Goal: Book appointment/travel/reservation

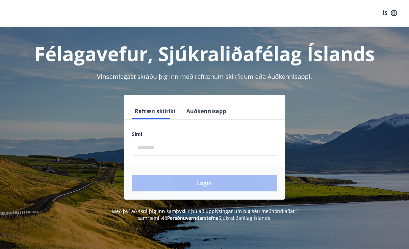
scroll to position [0, 0]
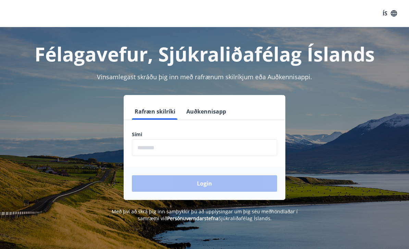
click at [145, 150] on input "phone" at bounding box center [204, 147] width 145 height 17
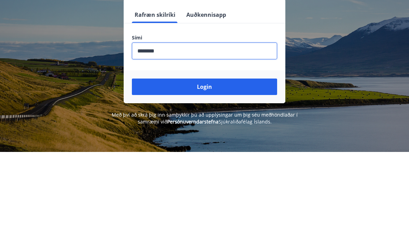
type input "********"
click at [211, 176] on button "Login" at bounding box center [204, 184] width 145 height 16
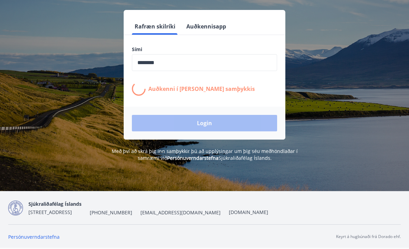
scroll to position [97, 0]
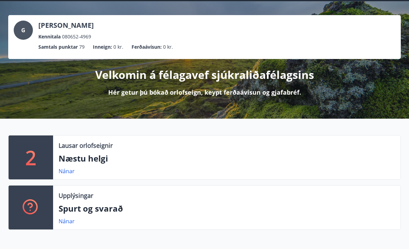
scroll to position [27, 0]
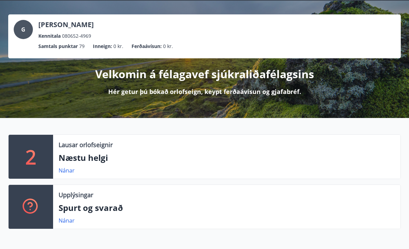
click at [92, 160] on p "Næstu helgi" at bounding box center [227, 158] width 337 height 12
click at [34, 158] on p "2" at bounding box center [30, 157] width 11 height 26
click at [62, 172] on link "Nánar" at bounding box center [67, 171] width 16 height 8
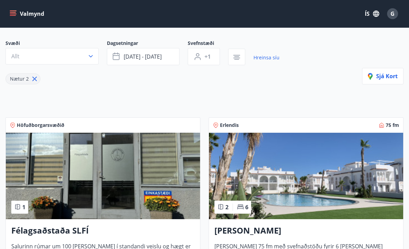
scroll to position [45, 0]
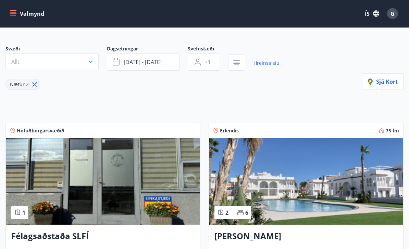
click at [28, 15] on button "Valmynd" at bounding box center [27, 14] width 39 height 12
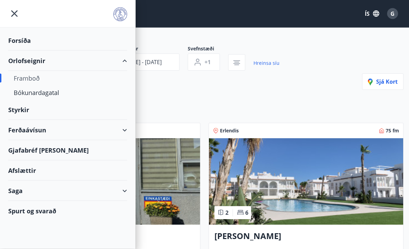
scroll to position [46, 0]
click at [35, 66] on div "Orlofseignir" at bounding box center [67, 61] width 119 height 20
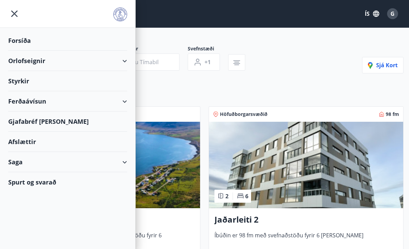
type input "*"
click at [124, 64] on div "Orlofseignir" at bounding box center [67, 61] width 119 height 20
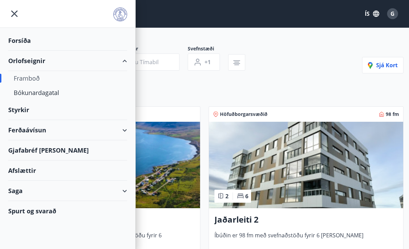
click at [27, 79] on div "Framboð" at bounding box center [68, 78] width 108 height 14
click at [53, 92] on div "Bókunardagatal" at bounding box center [68, 92] width 108 height 14
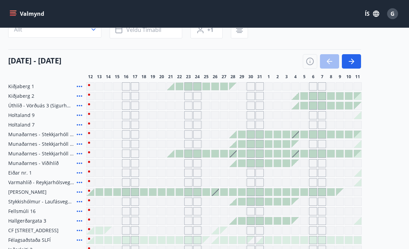
scroll to position [61, 0]
click at [118, 164] on div "Gráir dagar eru ekki bókanlegir" at bounding box center [117, 164] width 8 height 8
click at [116, 166] on div "Gráir dagar eru ekki bókanlegir" at bounding box center [117, 163] width 8 height 8
click at [254, 164] on div at bounding box center [251, 164] width 8 height 8
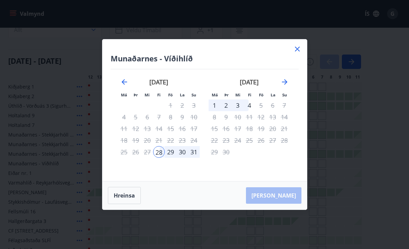
click at [297, 53] on icon at bounding box center [298, 49] width 8 height 8
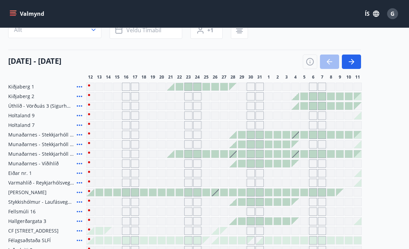
click at [294, 61] on div "[DATE] - [DATE]" at bounding box center [184, 59] width 353 height 19
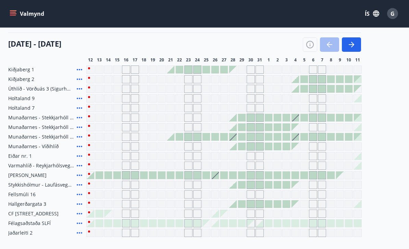
scroll to position [78, 0]
click at [313, 43] on icon "button" at bounding box center [311, 45] width 8 height 8
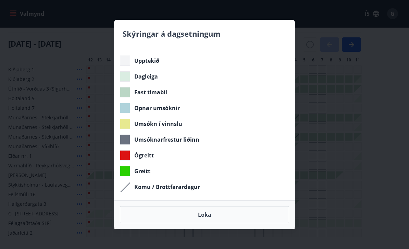
click at [211, 222] on button "Loka" at bounding box center [204, 214] width 169 height 17
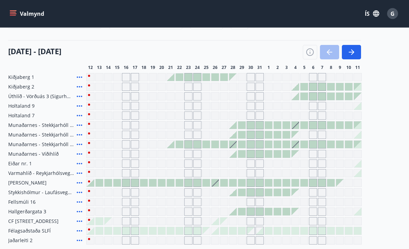
scroll to position [71, 0]
click at [310, 51] on icon "button" at bounding box center [310, 52] width 8 height 8
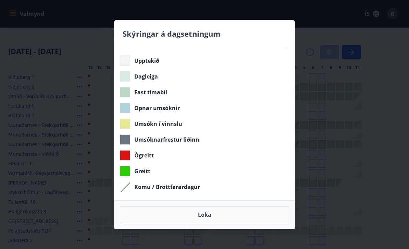
click at [204, 223] on button "Loka" at bounding box center [204, 214] width 169 height 17
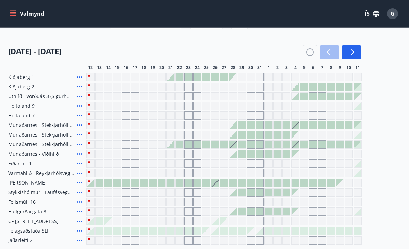
click at [352, 53] on icon "button" at bounding box center [352, 52] width 8 height 8
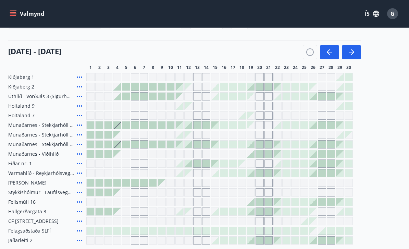
click at [351, 52] on icon "button" at bounding box center [351, 52] width 5 height 1
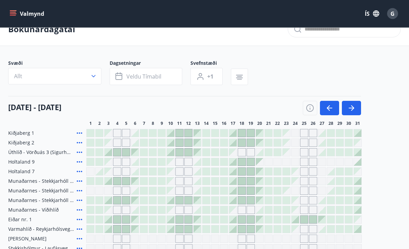
scroll to position [15, 0]
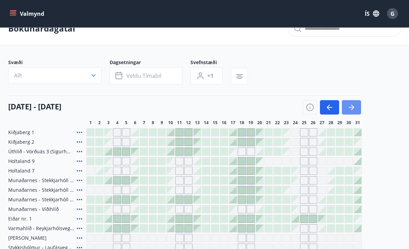
click at [349, 108] on icon "button" at bounding box center [352, 108] width 8 height 8
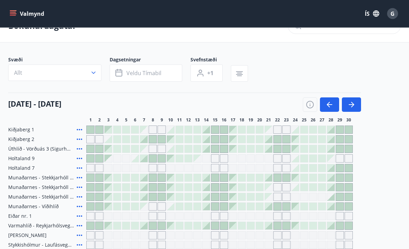
scroll to position [0, 0]
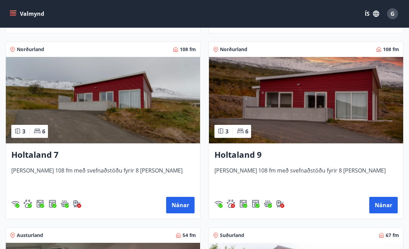
scroll to position [1225, 0]
click at [320, 100] on img at bounding box center [306, 100] width 194 height 86
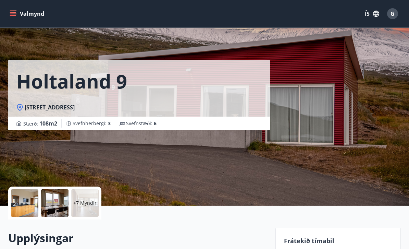
scroll to position [8, 0]
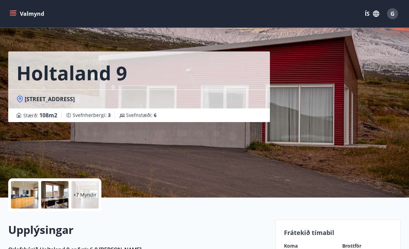
click at [29, 196] on div at bounding box center [24, 194] width 27 height 27
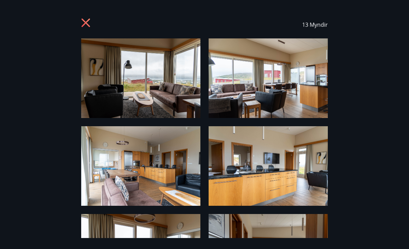
scroll to position [0, 0]
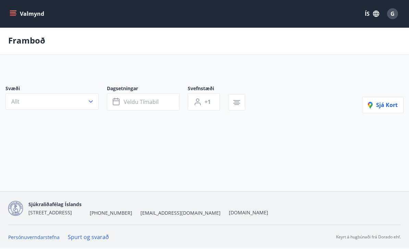
scroll to position [21, 0]
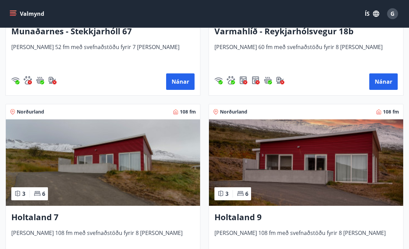
click at [100, 170] on img at bounding box center [103, 162] width 194 height 86
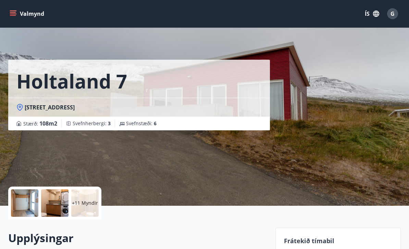
click at [60, 200] on div at bounding box center [54, 202] width 27 height 27
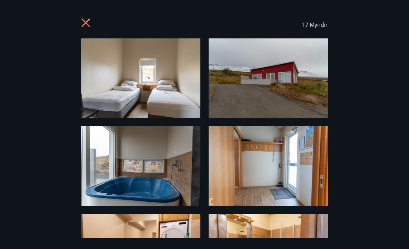
click at [145, 91] on img at bounding box center [140, 78] width 119 height 80
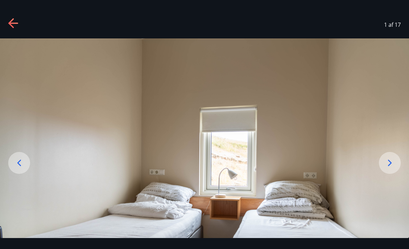
click at [390, 168] on icon at bounding box center [390, 162] width 11 height 11
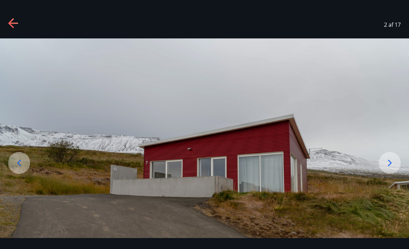
click at [389, 168] on icon at bounding box center [390, 162] width 11 height 11
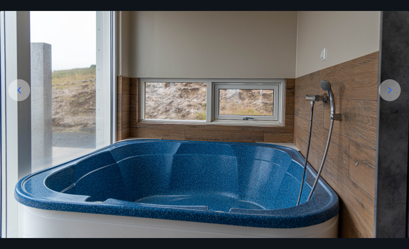
scroll to position [73, 0]
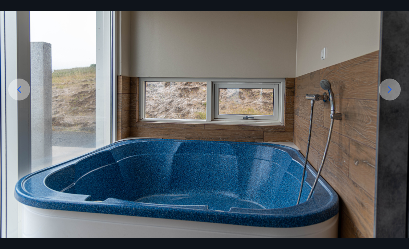
click at [389, 95] on icon at bounding box center [390, 89] width 11 height 11
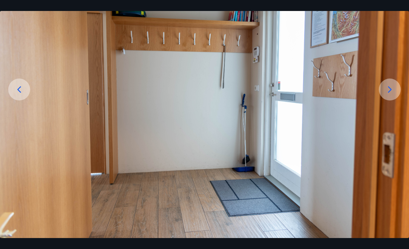
click at [388, 100] on div at bounding box center [390, 90] width 22 height 22
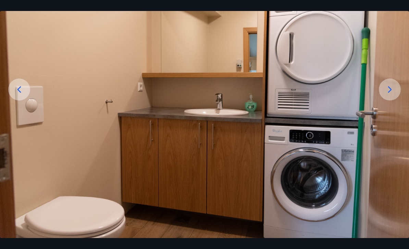
click at [388, 100] on div at bounding box center [390, 90] width 22 height 22
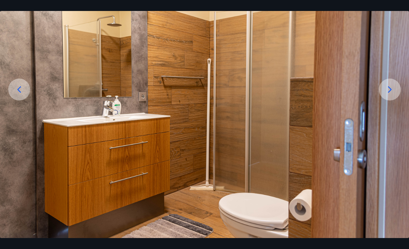
click at [392, 93] on icon at bounding box center [390, 89] width 4 height 7
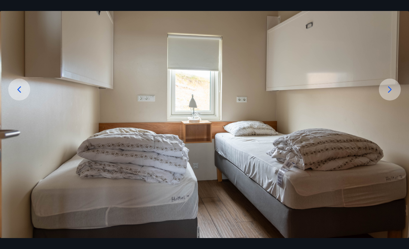
click at [388, 95] on icon at bounding box center [390, 89] width 11 height 11
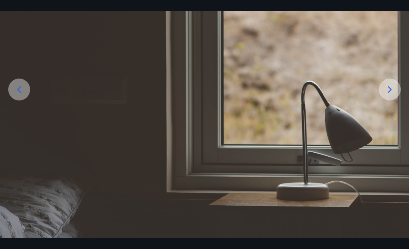
click at [391, 95] on icon at bounding box center [390, 89] width 11 height 11
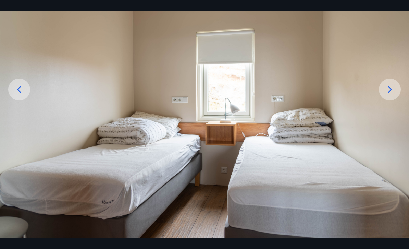
click at [390, 93] on icon at bounding box center [390, 89] width 4 height 7
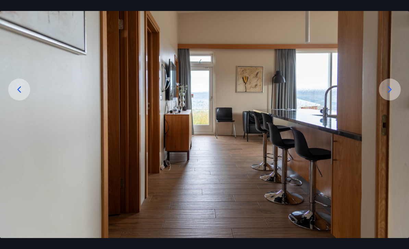
click at [390, 93] on icon at bounding box center [390, 89] width 4 height 7
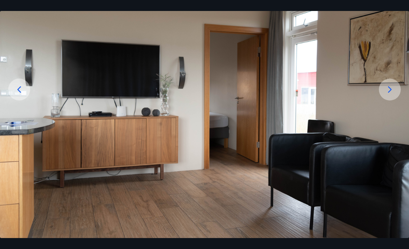
click at [394, 95] on icon at bounding box center [390, 89] width 11 height 11
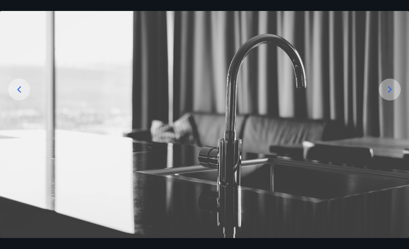
click at [391, 95] on icon at bounding box center [390, 89] width 11 height 11
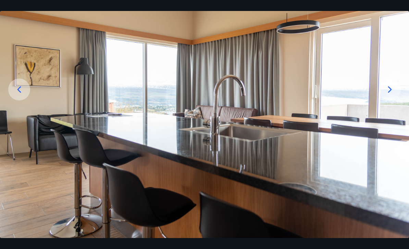
click at [391, 95] on icon at bounding box center [390, 89] width 11 height 11
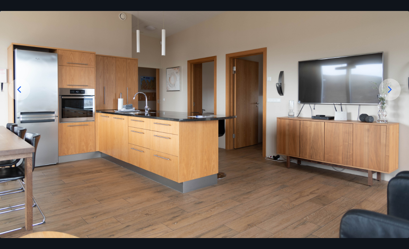
click at [391, 95] on icon at bounding box center [390, 89] width 11 height 11
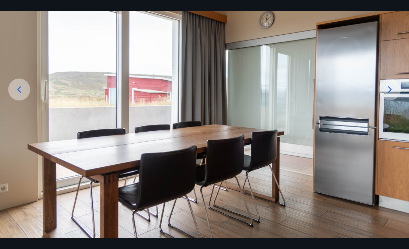
click at [389, 100] on div at bounding box center [390, 90] width 22 height 22
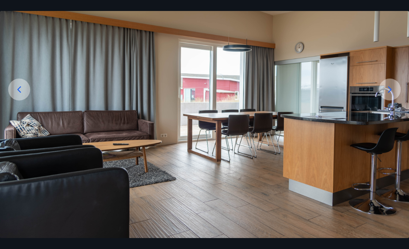
click at [385, 95] on icon at bounding box center [390, 89] width 11 height 11
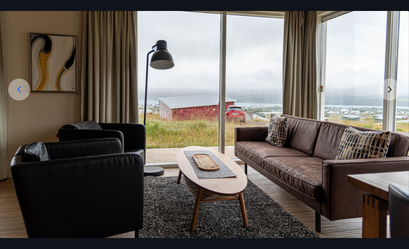
click at [389, 105] on img at bounding box center [204, 101] width 409 height 273
click at [393, 101] on img at bounding box center [204, 101] width 409 height 273
click at [387, 105] on img at bounding box center [204, 101] width 409 height 273
click at [27, 98] on div at bounding box center [19, 90] width 22 height 22
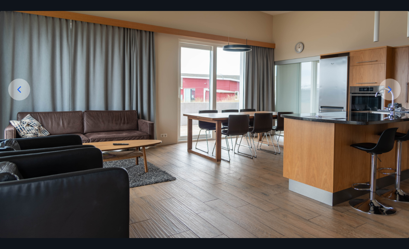
click at [23, 95] on icon at bounding box center [19, 89] width 11 height 11
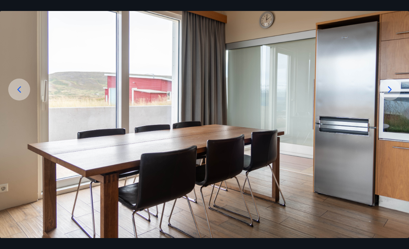
click at [19, 93] on icon at bounding box center [19, 89] width 4 height 7
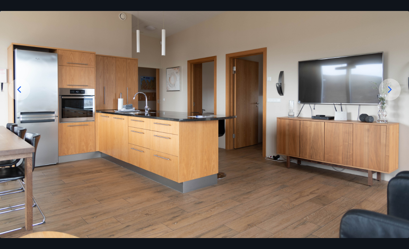
click at [387, 95] on icon at bounding box center [390, 89] width 11 height 11
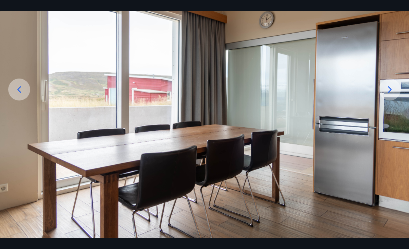
click at [19, 95] on icon at bounding box center [19, 89] width 11 height 11
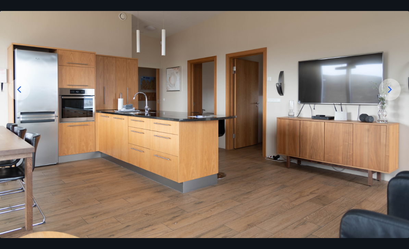
click at [22, 95] on icon at bounding box center [19, 89] width 11 height 11
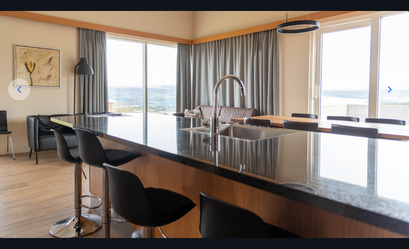
click at [24, 95] on icon at bounding box center [19, 89] width 11 height 11
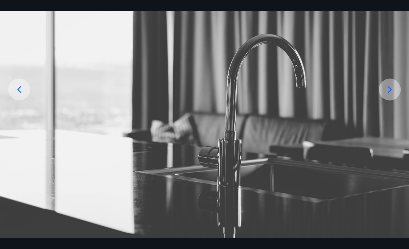
click at [22, 95] on icon at bounding box center [19, 89] width 11 height 11
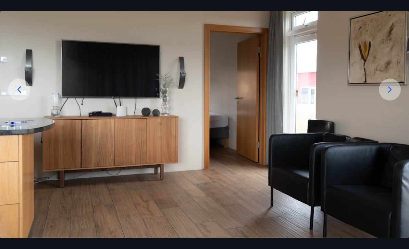
click at [22, 95] on icon at bounding box center [19, 89] width 11 height 11
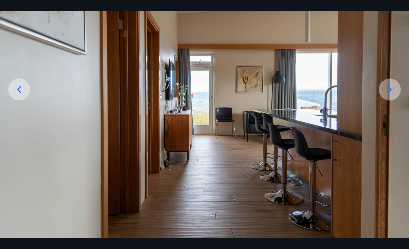
click at [22, 95] on icon at bounding box center [19, 89] width 11 height 11
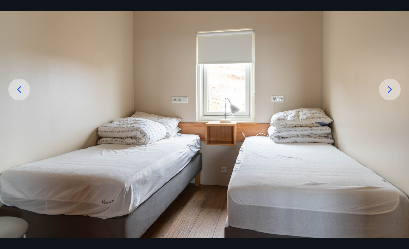
click at [23, 95] on icon at bounding box center [19, 89] width 11 height 11
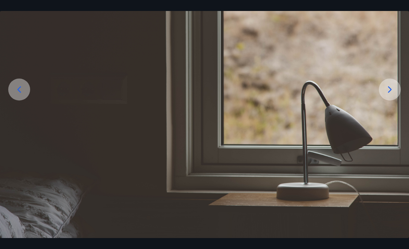
click at [21, 95] on icon at bounding box center [19, 89] width 11 height 11
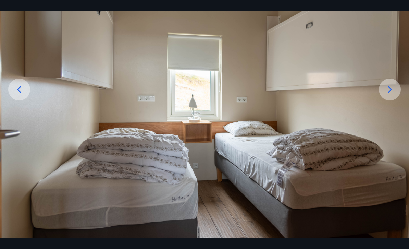
click at [24, 95] on icon at bounding box center [19, 89] width 11 height 11
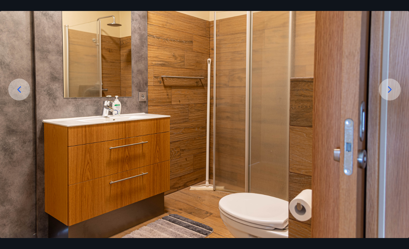
click at [19, 93] on icon at bounding box center [19, 89] width 4 height 7
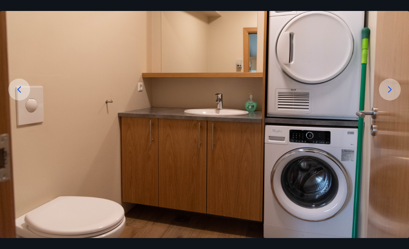
click at [23, 95] on icon at bounding box center [19, 89] width 11 height 11
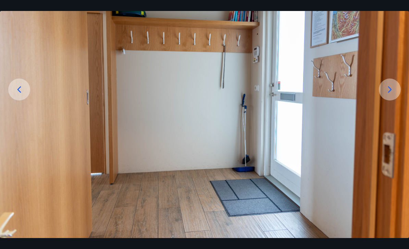
click at [25, 100] on div at bounding box center [19, 90] width 22 height 22
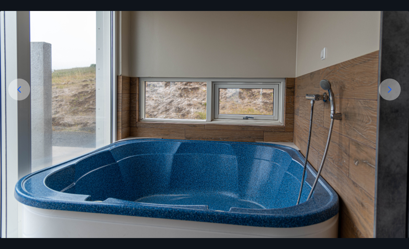
click at [27, 100] on div at bounding box center [19, 90] width 22 height 22
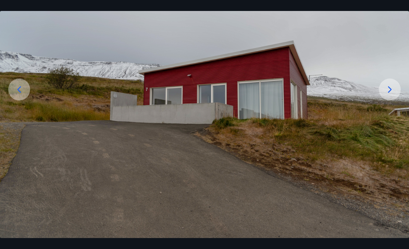
click at [22, 95] on icon at bounding box center [19, 89] width 11 height 11
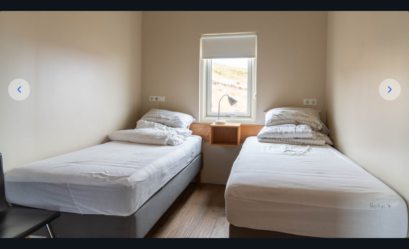
click at [21, 95] on icon at bounding box center [19, 89] width 11 height 11
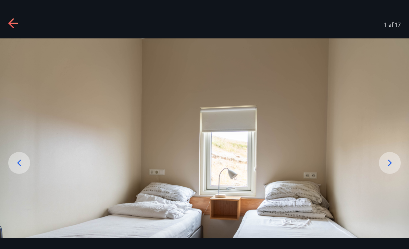
scroll to position [-2, 0]
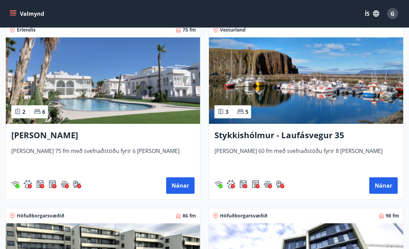
scroll to position [686, 0]
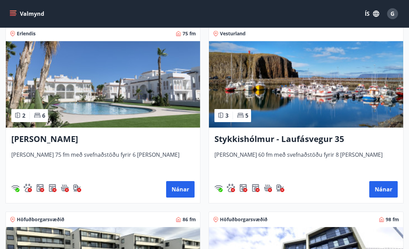
click at [187, 197] on button "Nánar" at bounding box center [180, 189] width 28 height 16
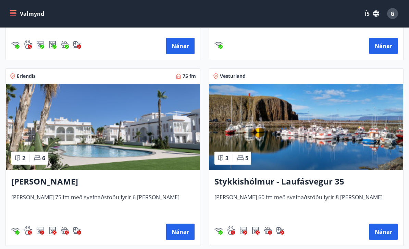
scroll to position [642, 0]
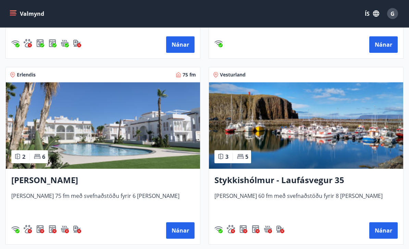
click at [275, 180] on h3 "Stykkishólmur - Laufásvegur 35" at bounding box center [306, 181] width 183 height 12
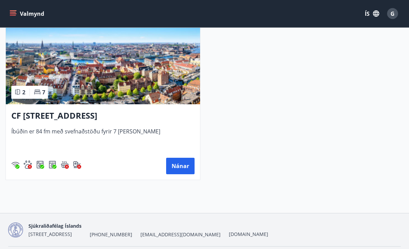
scroll to position [1824, 0]
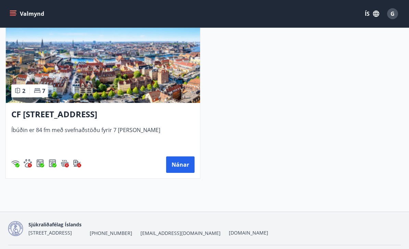
click at [177, 166] on button "Nánar" at bounding box center [180, 164] width 28 height 16
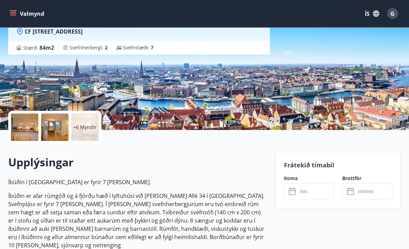
scroll to position [47, 0]
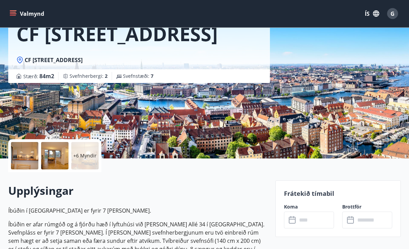
click at [25, 162] on div at bounding box center [24, 155] width 27 height 27
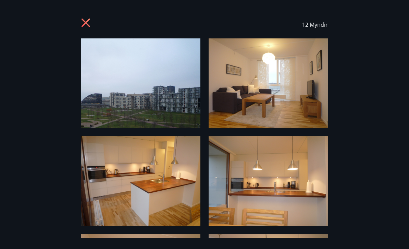
click at [143, 96] on img at bounding box center [140, 82] width 119 height 89
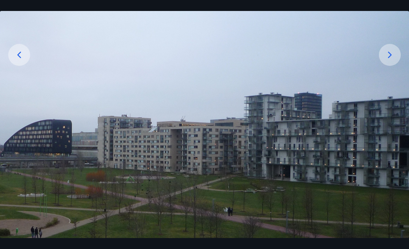
scroll to position [108, 0]
click at [385, 66] on div at bounding box center [390, 55] width 22 height 22
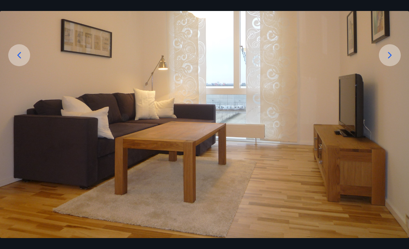
scroll to position [108, 0]
click at [386, 61] on icon at bounding box center [390, 55] width 11 height 11
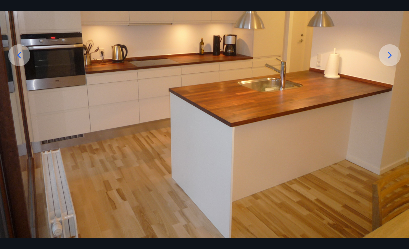
click at [388, 61] on icon at bounding box center [390, 55] width 11 height 11
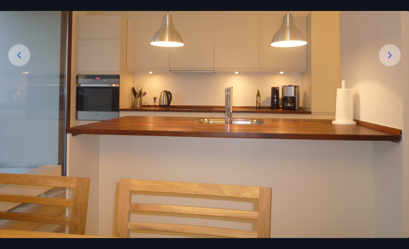
click at [387, 61] on icon at bounding box center [390, 55] width 11 height 11
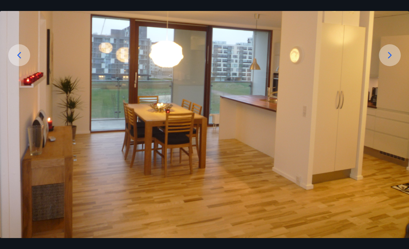
click at [388, 61] on icon at bounding box center [390, 55] width 11 height 11
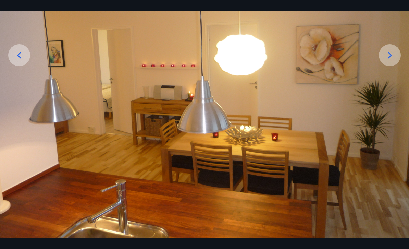
click at [387, 61] on icon at bounding box center [390, 55] width 11 height 11
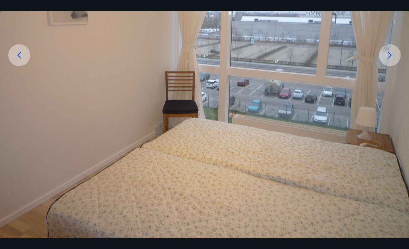
click at [391, 61] on icon at bounding box center [390, 55] width 11 height 11
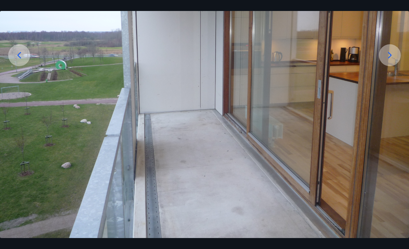
click at [387, 61] on icon at bounding box center [390, 55] width 11 height 11
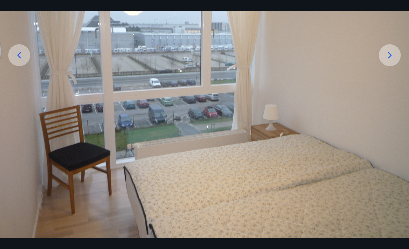
click at [390, 61] on icon at bounding box center [390, 55] width 11 height 11
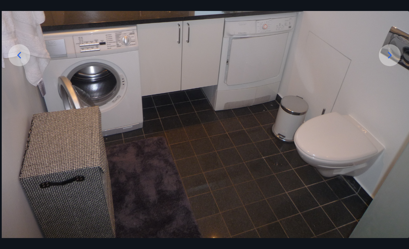
click at [390, 59] on icon at bounding box center [390, 55] width 4 height 7
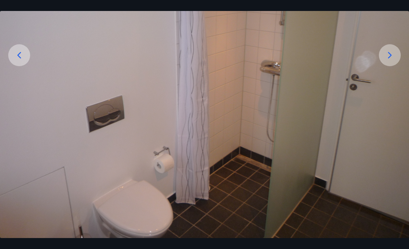
click at [389, 59] on icon at bounding box center [390, 55] width 4 height 7
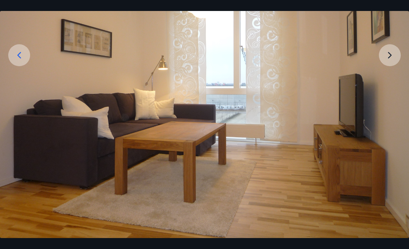
click at [387, 67] on img at bounding box center [204, 84] width 409 height 307
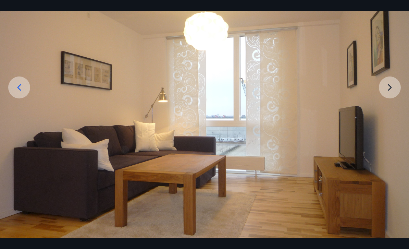
scroll to position [76, 0]
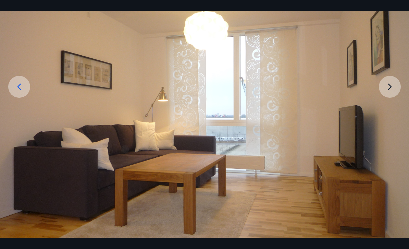
click at [387, 100] on img at bounding box center [204, 115] width 409 height 307
click at [386, 99] on img at bounding box center [204, 115] width 409 height 307
click at [385, 99] on img at bounding box center [204, 115] width 409 height 307
click at [388, 98] on img at bounding box center [204, 115] width 409 height 307
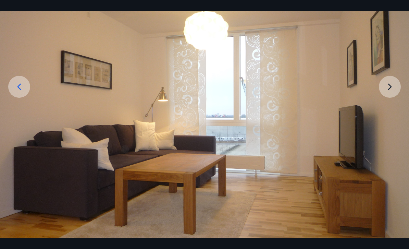
click at [21, 92] on icon at bounding box center [19, 86] width 11 height 11
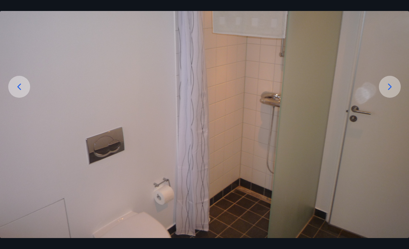
click at [19, 90] on icon at bounding box center [19, 87] width 4 height 7
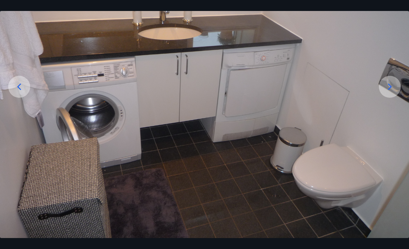
click at [20, 92] on icon at bounding box center [19, 86] width 11 height 11
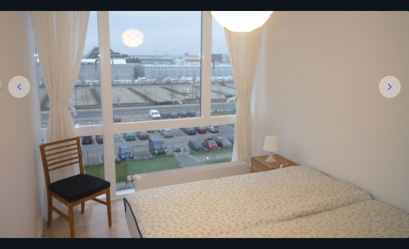
click at [16, 92] on icon at bounding box center [19, 86] width 11 height 11
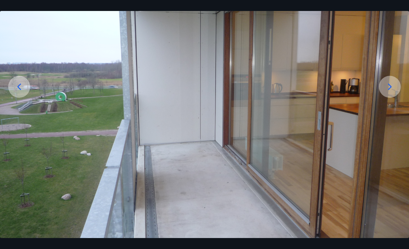
click at [21, 92] on icon at bounding box center [19, 86] width 11 height 11
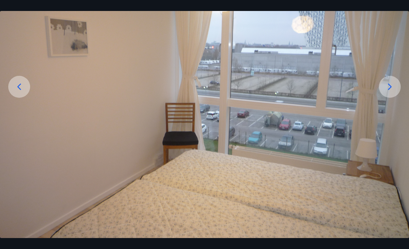
click at [20, 92] on icon at bounding box center [19, 86] width 11 height 11
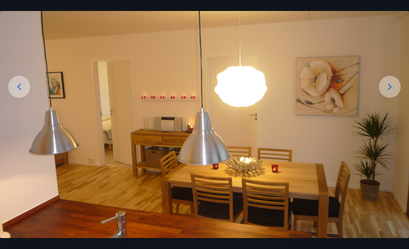
click at [19, 92] on icon at bounding box center [19, 86] width 11 height 11
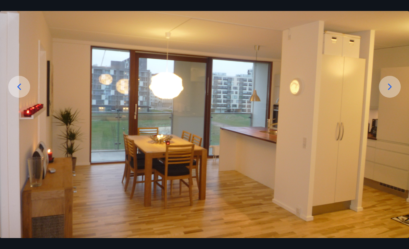
click at [20, 92] on icon at bounding box center [19, 86] width 11 height 11
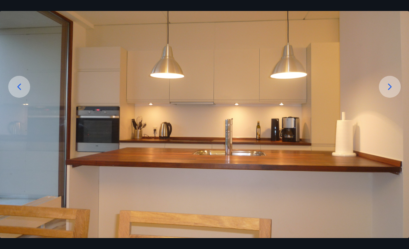
click at [24, 92] on icon at bounding box center [19, 86] width 11 height 11
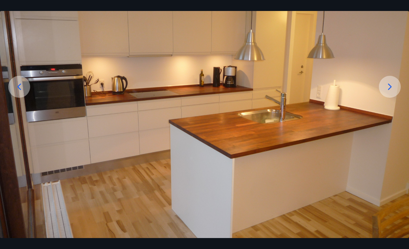
click at [16, 92] on icon at bounding box center [19, 86] width 11 height 11
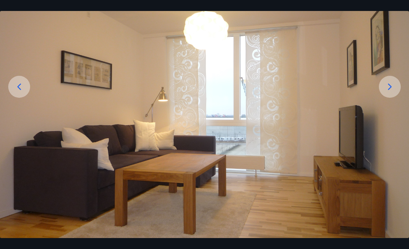
click at [18, 92] on icon at bounding box center [19, 86] width 11 height 11
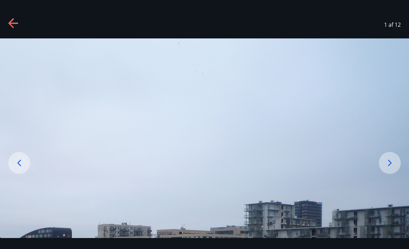
scroll to position [0, 0]
click at [24, 174] on div at bounding box center [19, 163] width 22 height 22
click at [14, 167] on div at bounding box center [19, 163] width 22 height 22
click at [17, 166] on icon at bounding box center [19, 163] width 4 height 7
click at [19, 22] on icon at bounding box center [13, 23] width 11 height 11
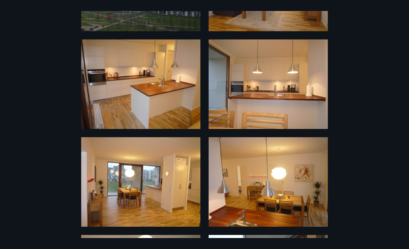
scroll to position [86, 0]
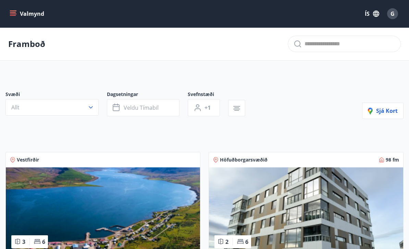
scroll to position [46, 0]
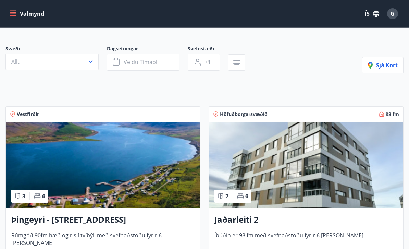
type input "*"
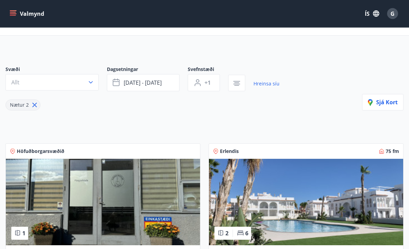
scroll to position [25, 0]
click at [131, 87] on button "[DATE] - [DATE]" at bounding box center [143, 82] width 73 height 17
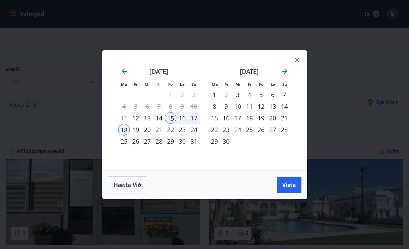
click at [290, 189] on span "Vista" at bounding box center [290, 185] width 14 height 8
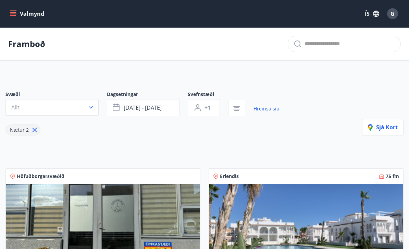
scroll to position [46, 0]
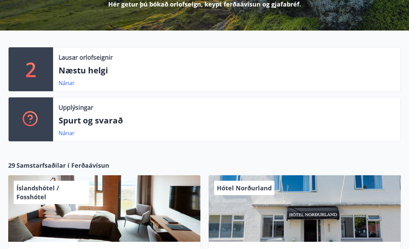
scroll to position [114, 0]
click at [76, 103] on p "Upplýsingar" at bounding box center [76, 107] width 35 height 9
click at [65, 84] on link "Nánar" at bounding box center [67, 83] width 16 height 8
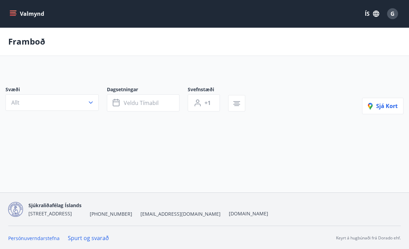
type input "*"
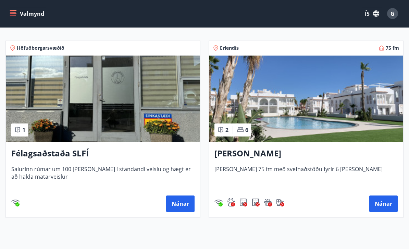
scroll to position [128, 0]
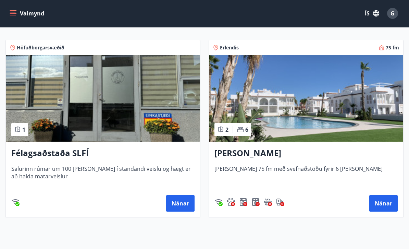
click at [184, 204] on button "Nánar" at bounding box center [180, 203] width 28 height 16
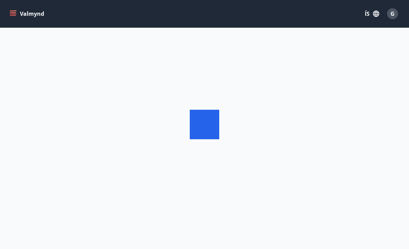
scroll to position [21, 0]
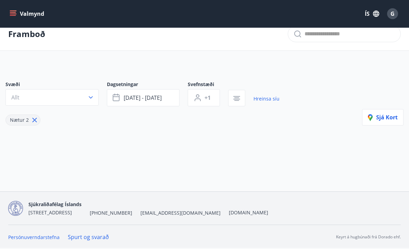
type input "*"
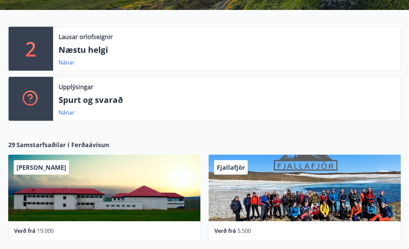
scroll to position [135, 0]
